Goal: Task Accomplishment & Management: Manage account settings

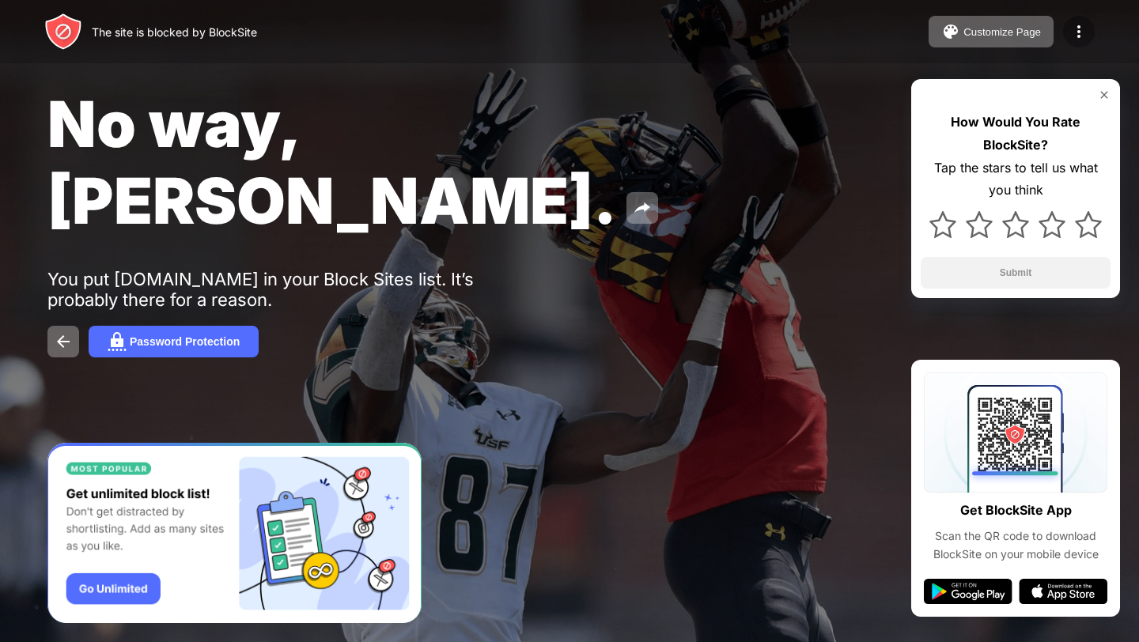
click at [1072, 36] on img at bounding box center [1078, 31] width 19 height 19
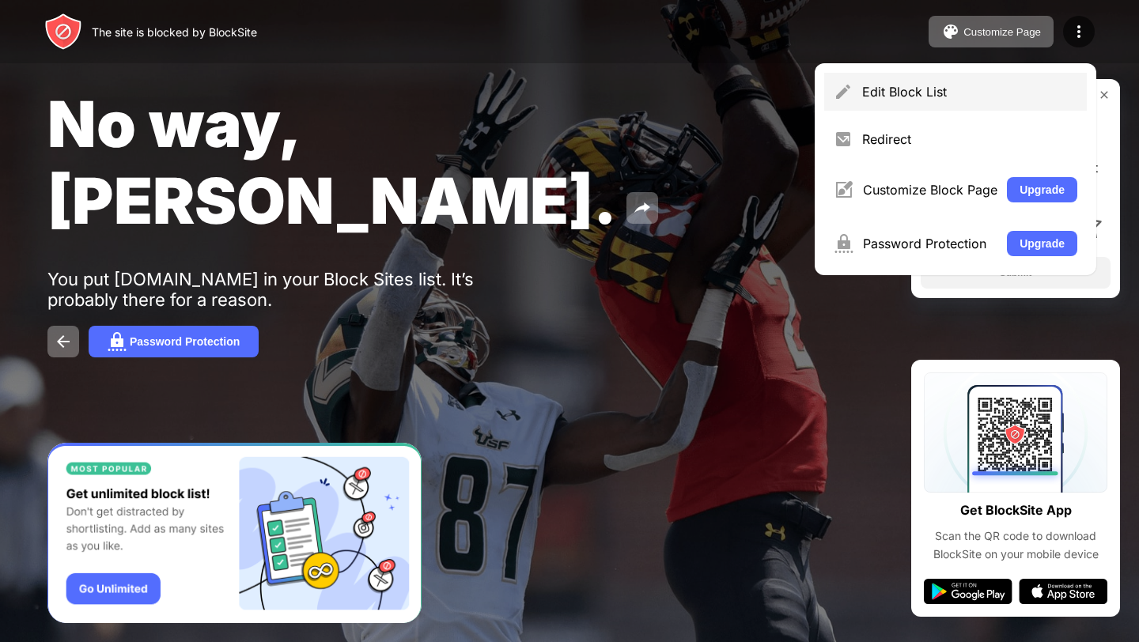
click at [882, 81] on div "Edit Block List" at bounding box center [955, 92] width 263 height 38
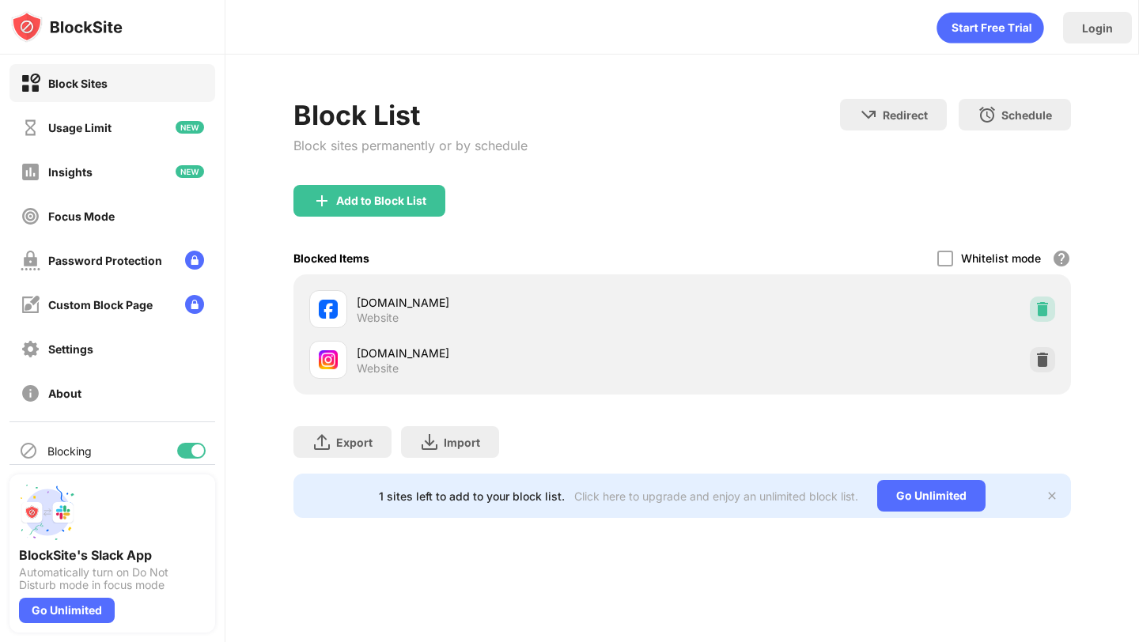
click at [1048, 308] on img at bounding box center [1042, 309] width 16 height 16
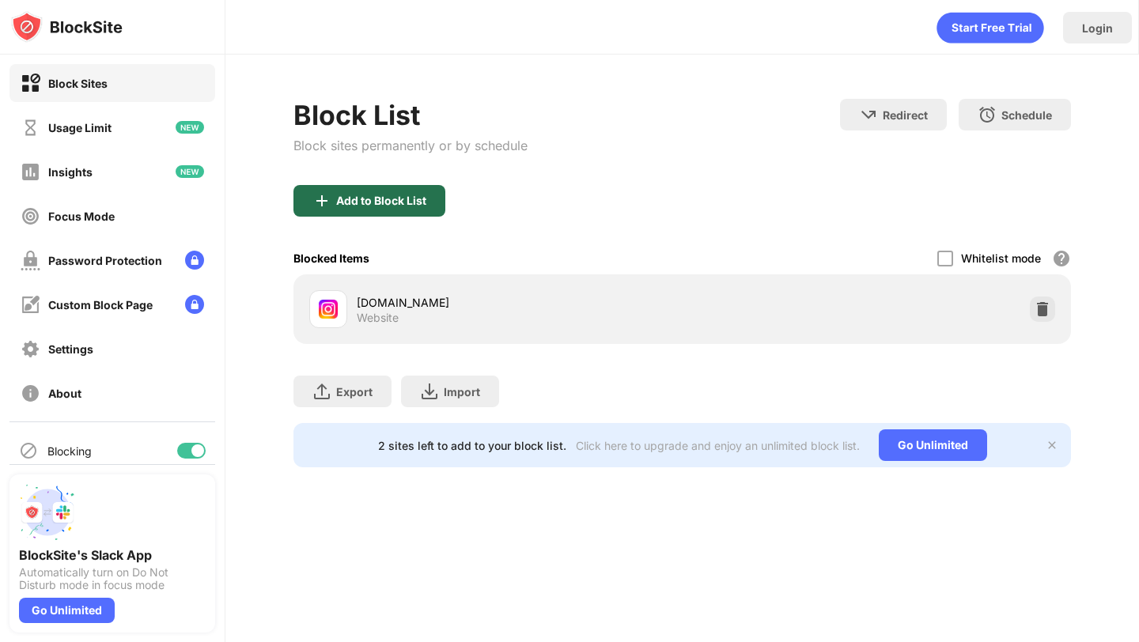
click at [394, 212] on div "Add to Block List" at bounding box center [369, 201] width 152 height 32
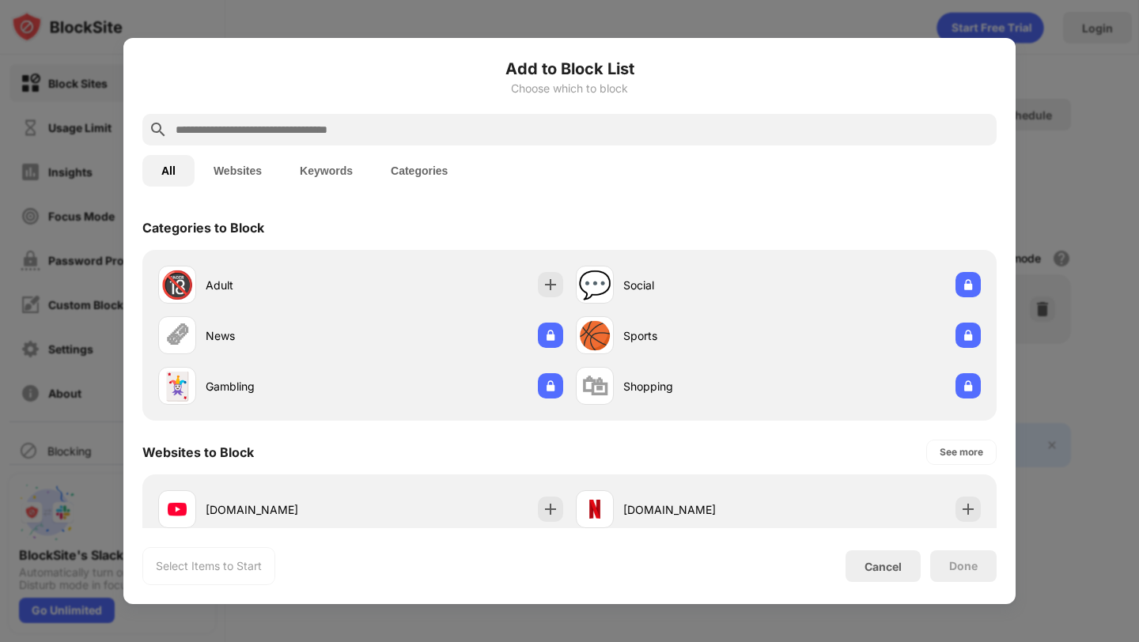
click at [252, 176] on button "Websites" at bounding box center [238, 171] width 86 height 32
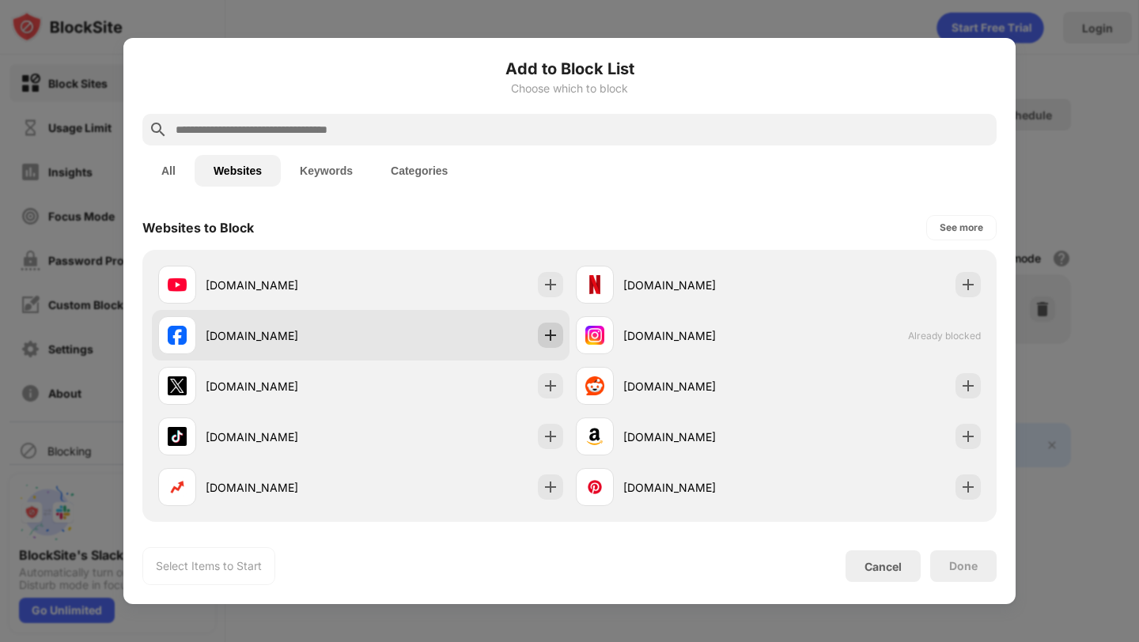
click at [552, 331] on img at bounding box center [550, 335] width 16 height 16
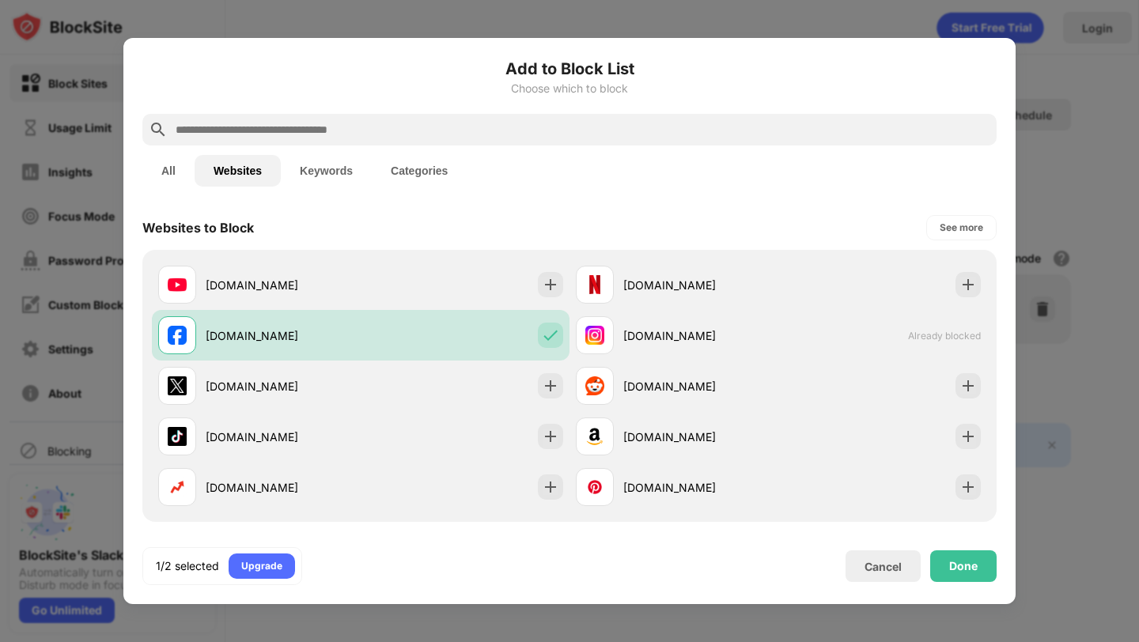
click at [976, 575] on div "Done" at bounding box center [963, 566] width 66 height 32
